Goal: Information Seeking & Learning: Learn about a topic

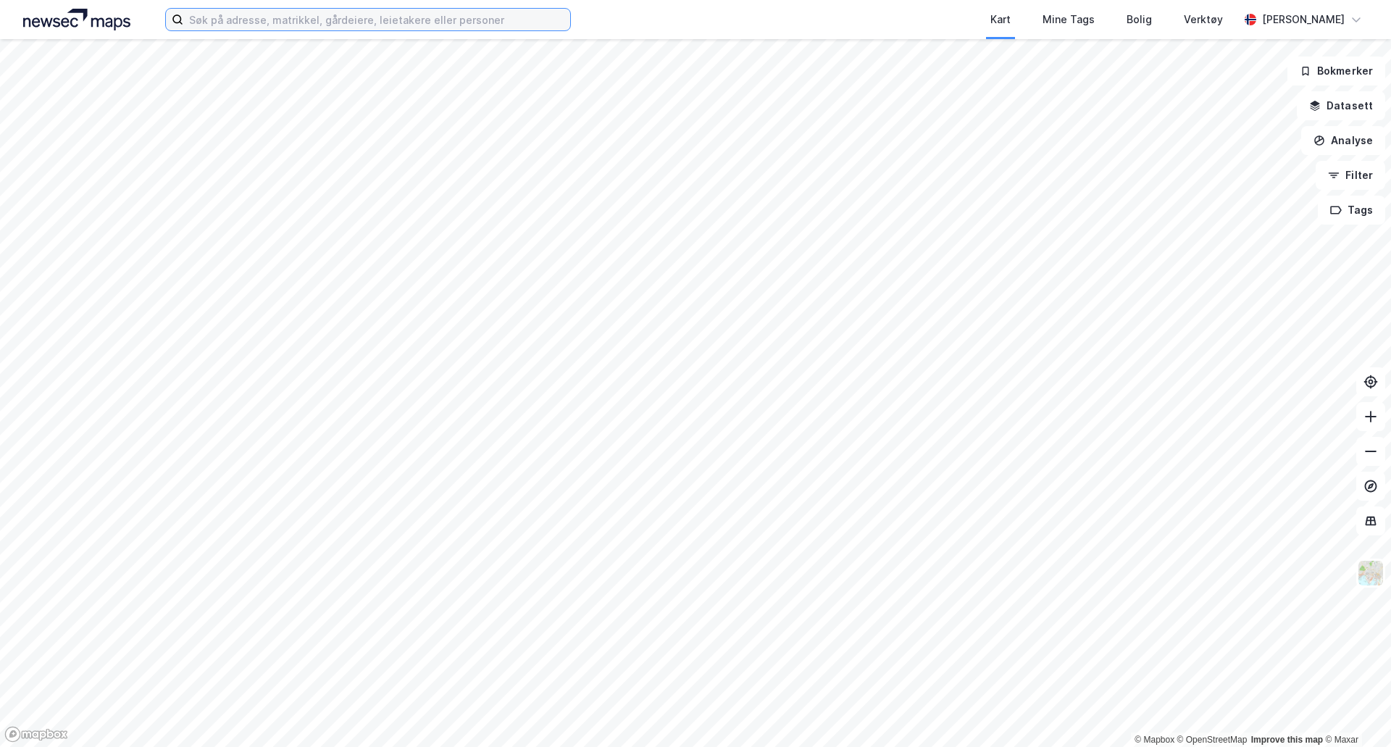
click at [230, 28] on input at bounding box center [376, 20] width 387 height 22
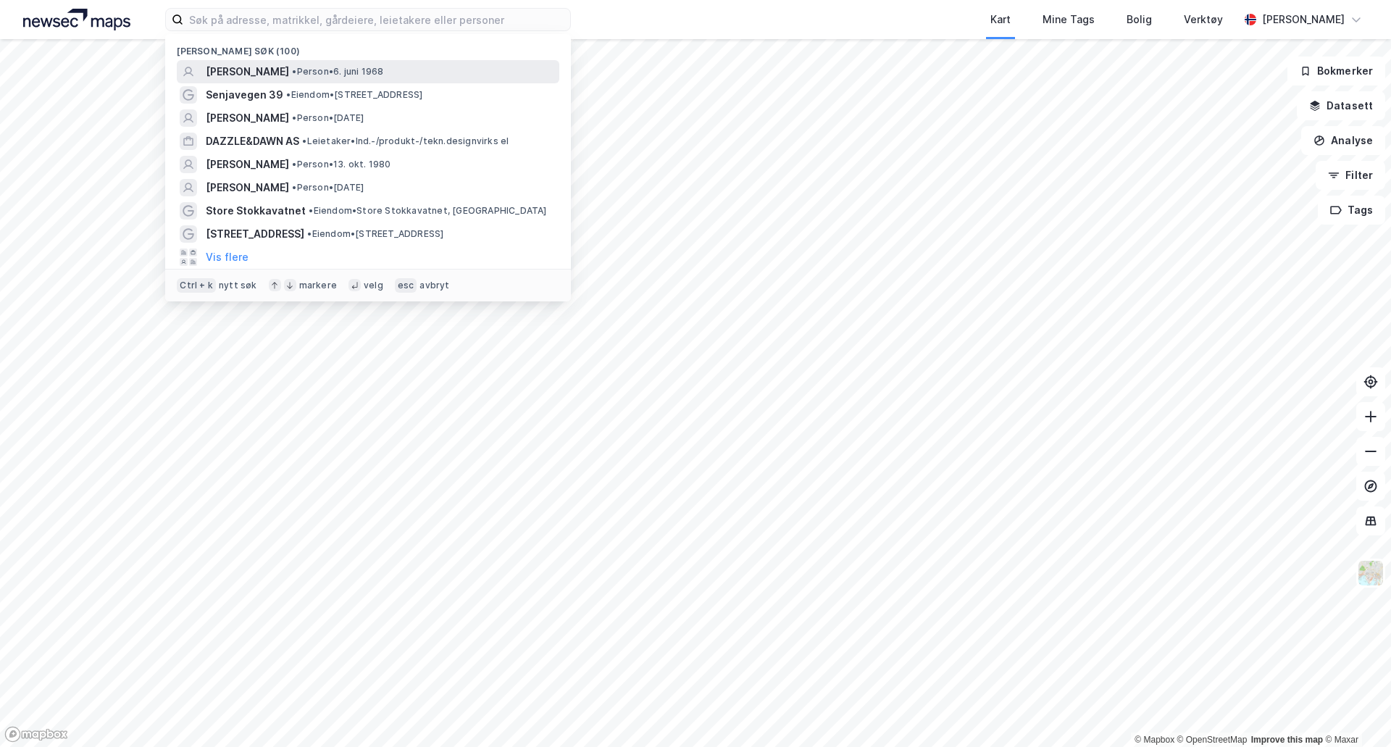
click at [289, 70] on span "[PERSON_NAME]" at bounding box center [247, 71] width 83 height 17
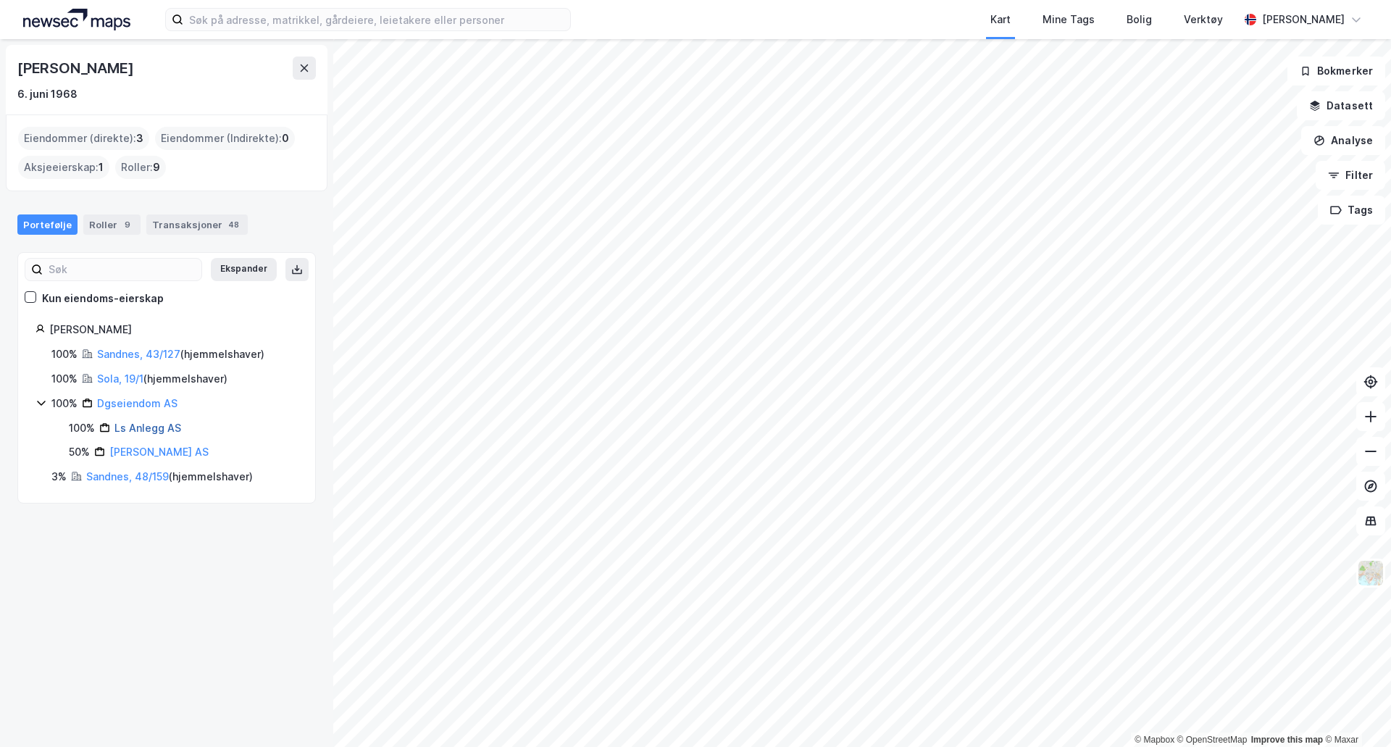
click at [134, 427] on link "Ls Anlegg AS" at bounding box center [147, 428] width 67 height 12
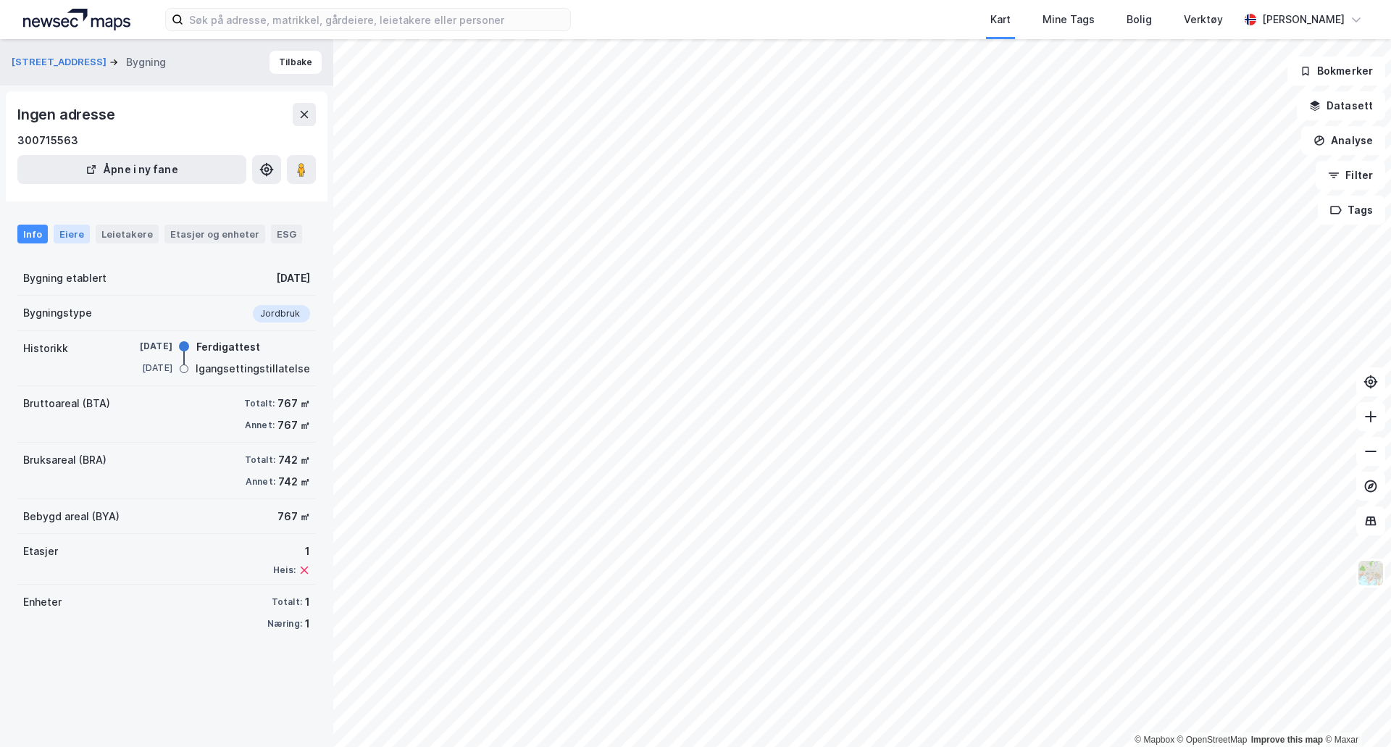
click at [62, 240] on div "Eiere" at bounding box center [72, 234] width 36 height 19
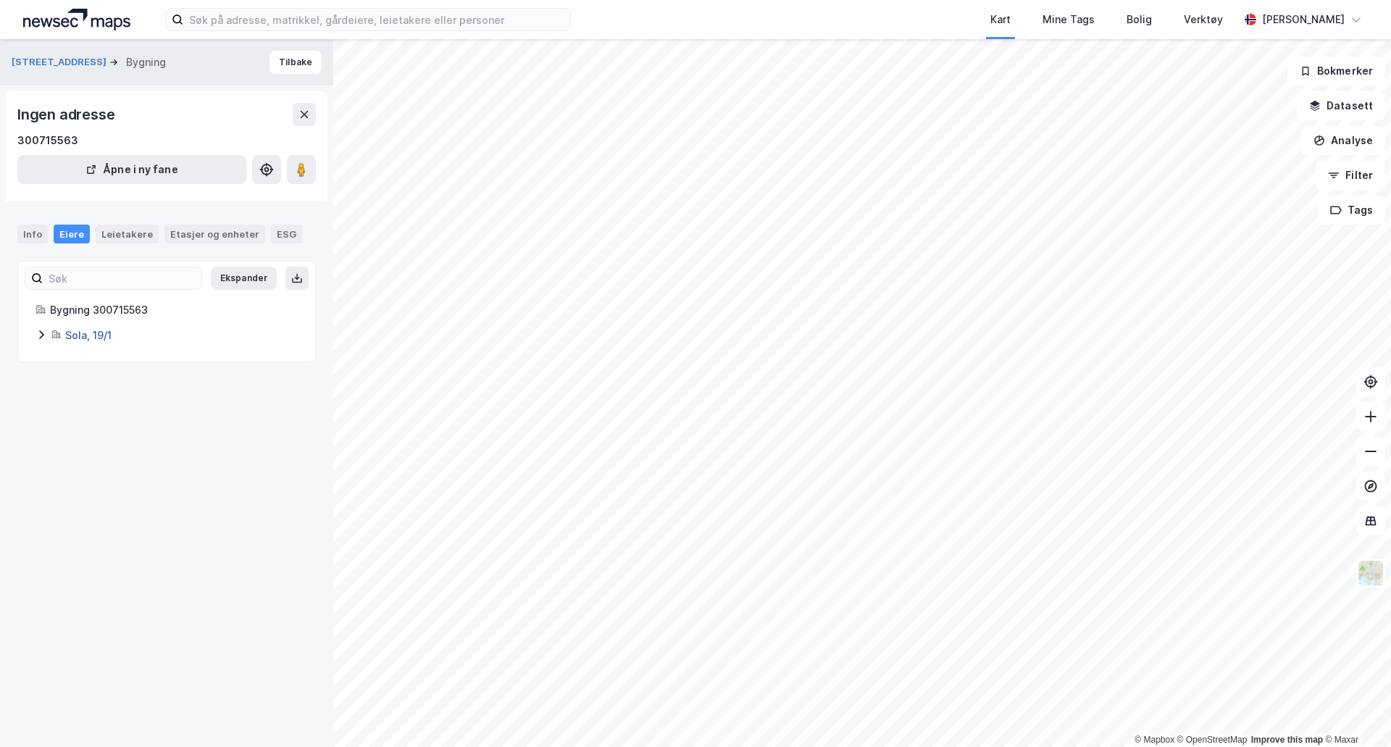
click at [81, 339] on link "Sola, 19/1" at bounding box center [88, 335] width 46 height 12
click at [40, 337] on icon at bounding box center [41, 335] width 12 height 12
click at [122, 235] on div "Leietakere" at bounding box center [127, 234] width 63 height 19
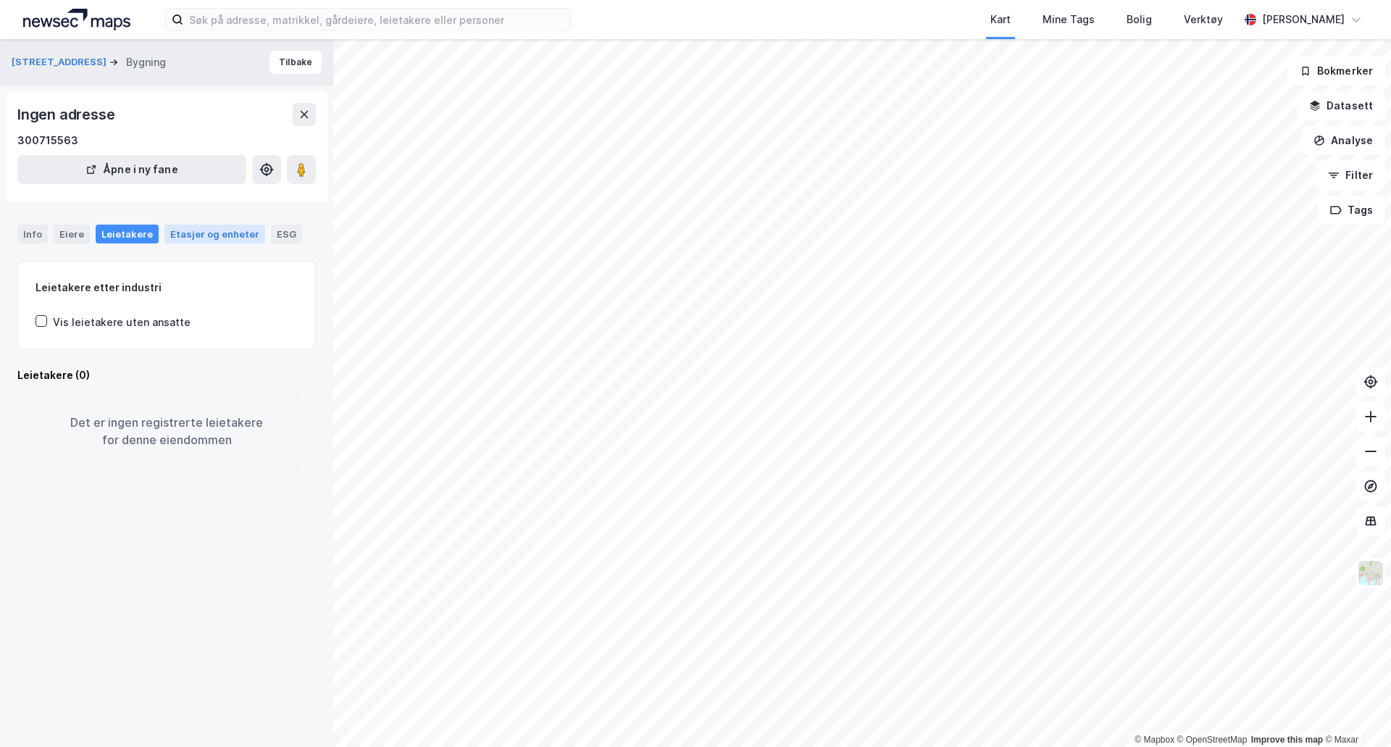
click at [194, 236] on div "Etasjer og enheter" at bounding box center [214, 233] width 89 height 13
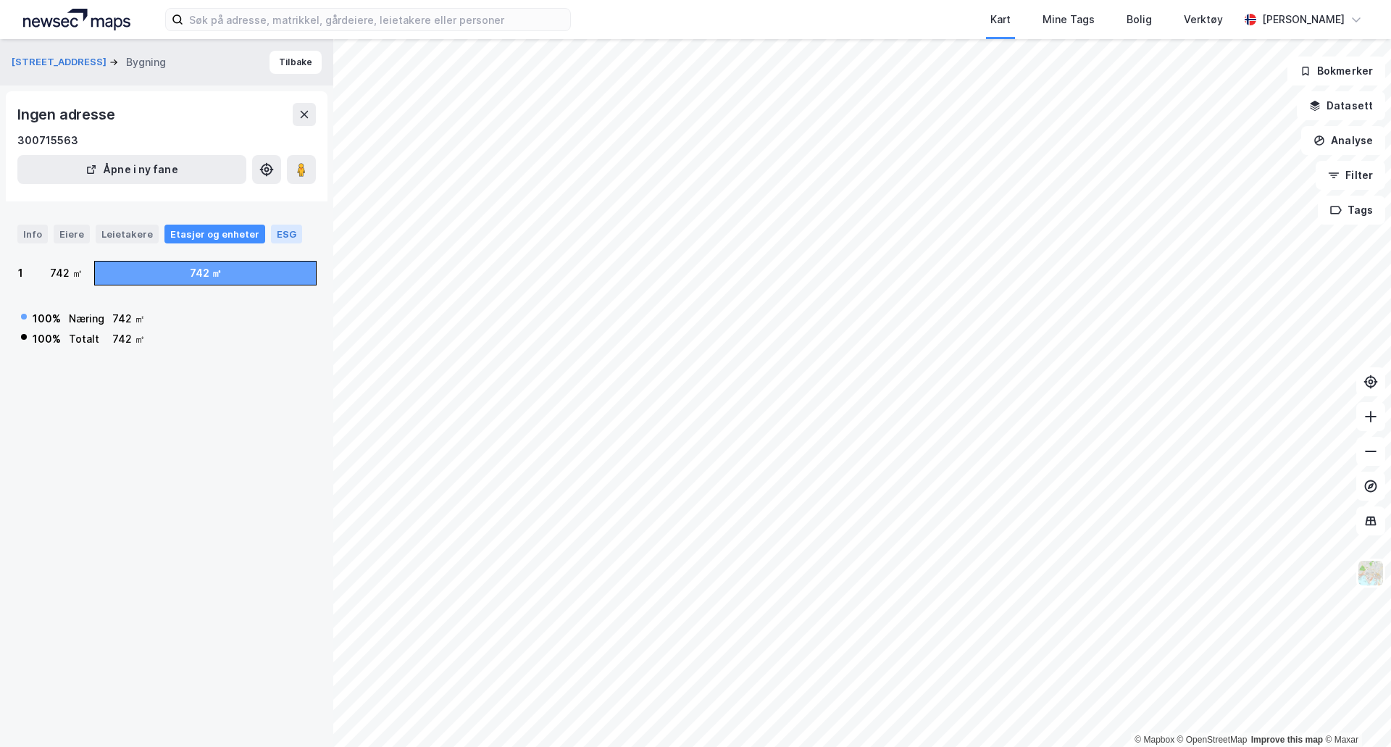
click at [271, 237] on div "ESG" at bounding box center [286, 234] width 31 height 19
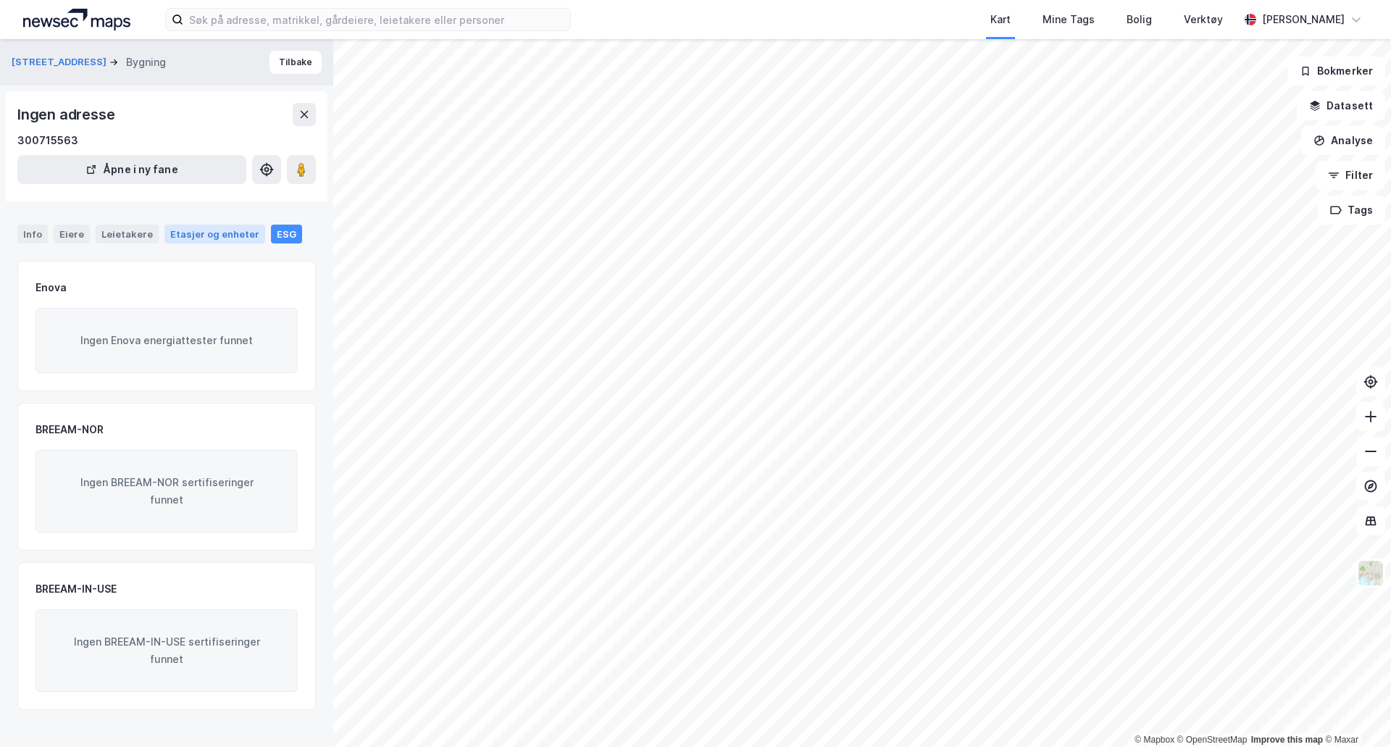
click at [214, 233] on div "Etasjer og enheter" at bounding box center [214, 233] width 89 height 13
